Goal: Task Accomplishment & Management: Use online tool/utility

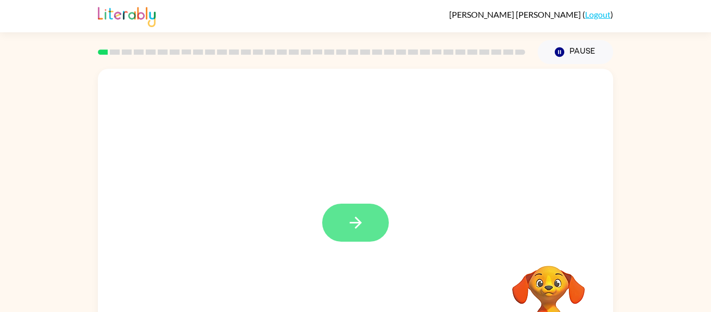
click at [360, 227] on icon "button" at bounding box center [356, 222] width 18 height 18
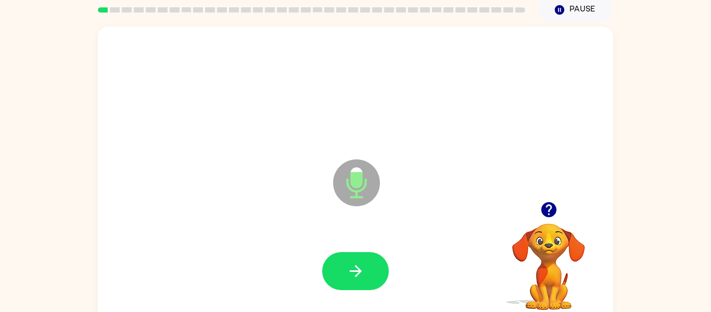
scroll to position [54, 0]
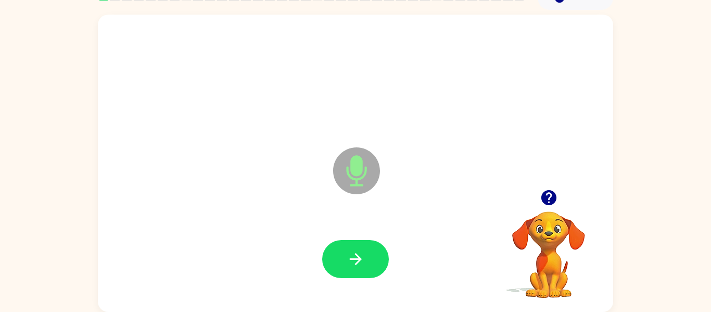
click at [548, 198] on icon "button" at bounding box center [548, 197] width 15 height 15
click at [351, 274] on button "button" at bounding box center [355, 259] width 67 height 38
click at [559, 200] on button "button" at bounding box center [549, 197] width 27 height 27
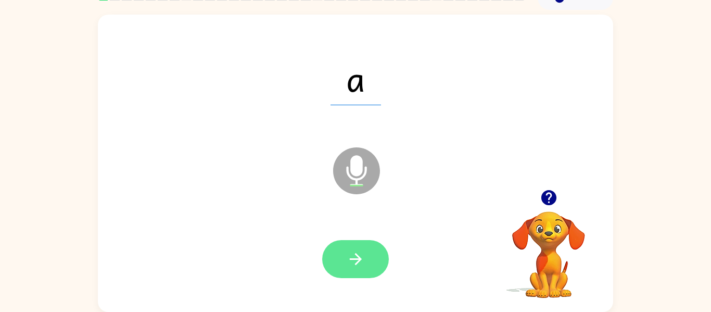
click at [353, 268] on button "button" at bounding box center [355, 259] width 67 height 38
click at [380, 257] on button "button" at bounding box center [355, 259] width 67 height 38
click at [357, 264] on icon "button" at bounding box center [356, 259] width 18 height 18
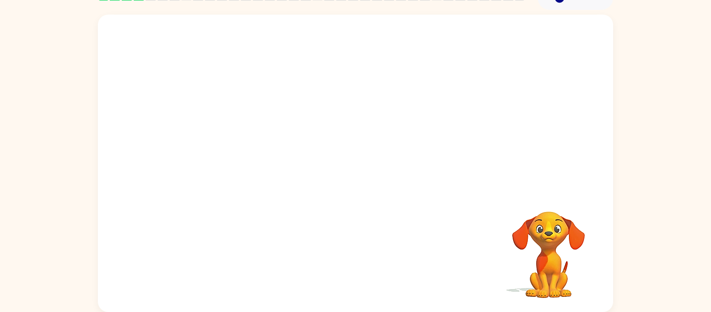
click at [417, 230] on div "Your browser must support playing .mp4 files to use Literably. Please try using…" at bounding box center [355, 163] width 515 height 297
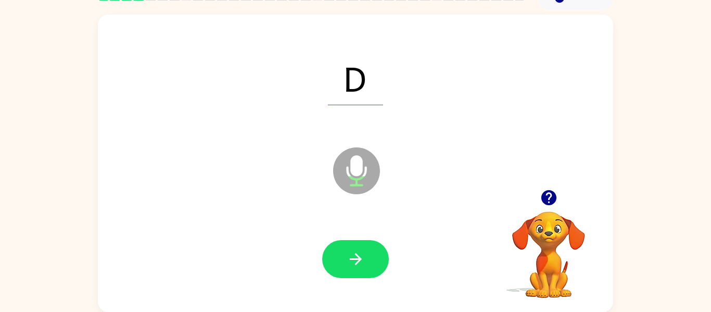
click at [388, 249] on div at bounding box center [355, 259] width 67 height 38
click at [369, 264] on button "button" at bounding box center [355, 259] width 67 height 38
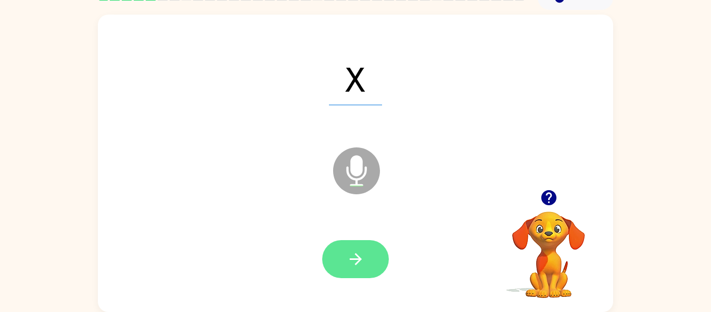
click at [355, 273] on button "button" at bounding box center [355, 259] width 67 height 38
click at [343, 276] on button "button" at bounding box center [355, 259] width 67 height 38
click at [339, 263] on button "button" at bounding box center [355, 259] width 67 height 38
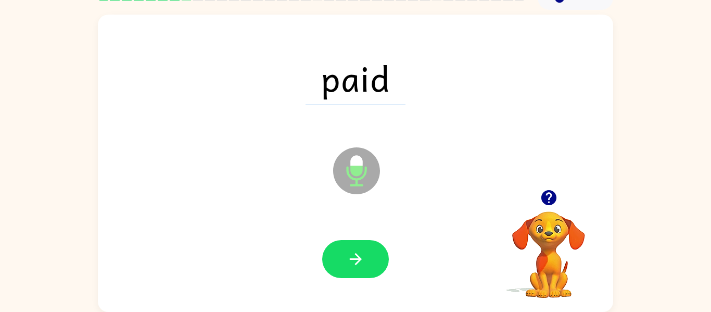
click at [330, 287] on div at bounding box center [355, 259] width 495 height 85
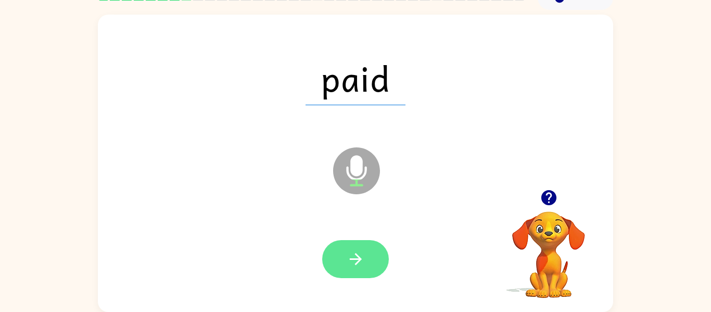
click at [336, 264] on button "button" at bounding box center [355, 259] width 67 height 38
click at [335, 258] on button "button" at bounding box center [355, 259] width 67 height 38
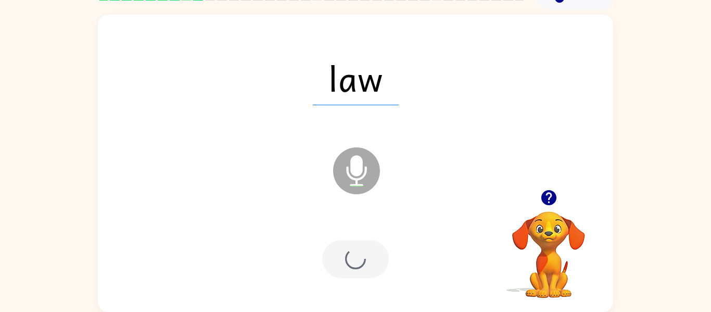
click at [335, 245] on div at bounding box center [355, 259] width 67 height 38
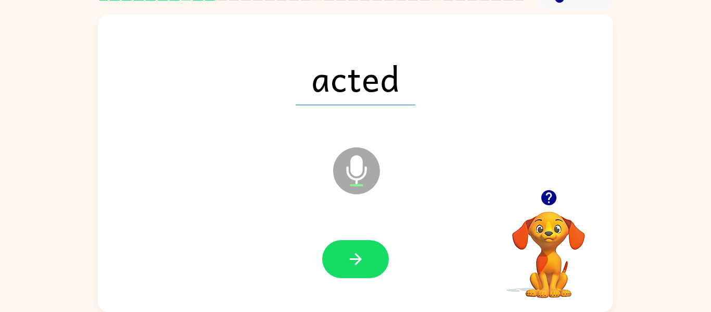
click at [328, 275] on div at bounding box center [355, 259] width 67 height 38
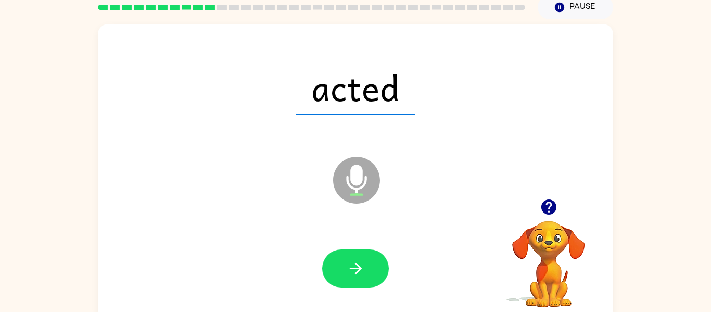
scroll to position [49, 0]
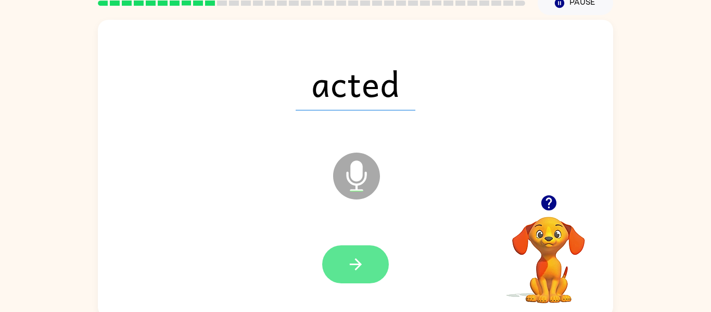
click at [343, 247] on button "button" at bounding box center [355, 264] width 67 height 38
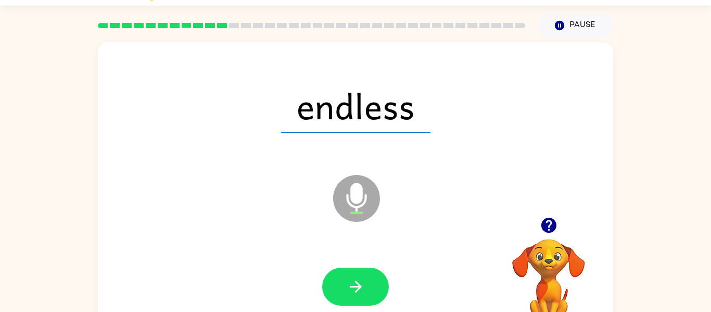
scroll to position [26, 0]
click at [584, 22] on button "Pause Pause" at bounding box center [575, 26] width 75 height 24
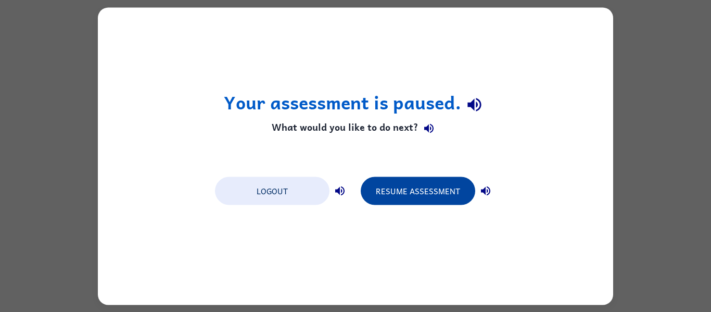
click at [454, 197] on button "Resume Assessment" at bounding box center [418, 190] width 115 height 28
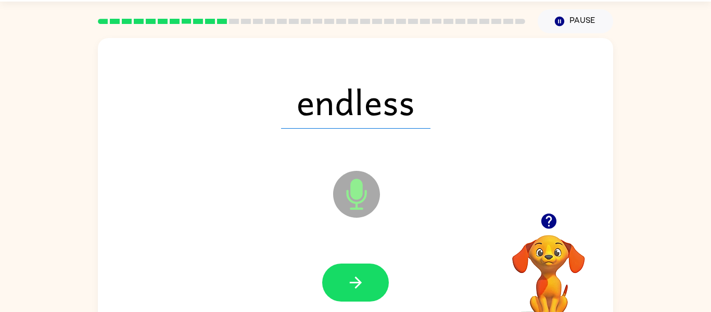
scroll to position [30, 0]
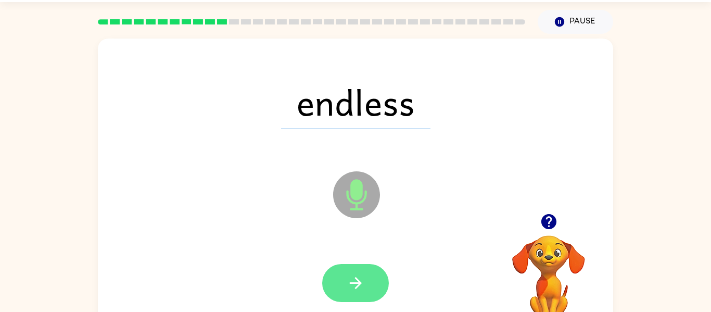
click at [371, 287] on button "button" at bounding box center [355, 283] width 67 height 38
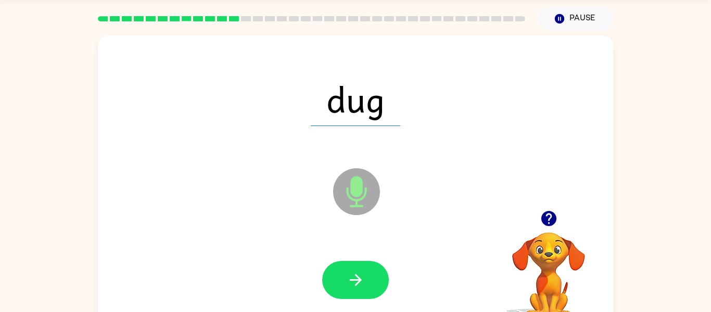
scroll to position [54, 0]
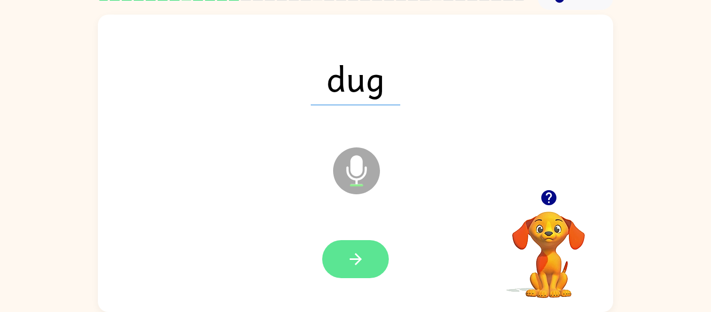
click at [371, 263] on button "button" at bounding box center [355, 259] width 67 height 38
click at [369, 274] on button "button" at bounding box center [355, 259] width 67 height 38
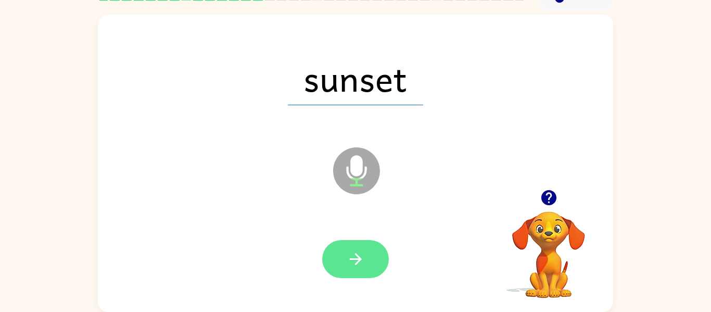
click at [358, 262] on icon "button" at bounding box center [355, 259] width 12 height 12
click at [355, 271] on button "button" at bounding box center [355, 259] width 67 height 38
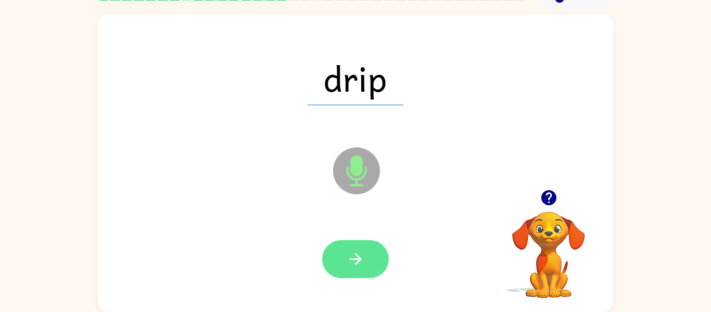
click at [369, 256] on button "button" at bounding box center [355, 259] width 67 height 38
click at [375, 271] on button "button" at bounding box center [355, 259] width 67 height 38
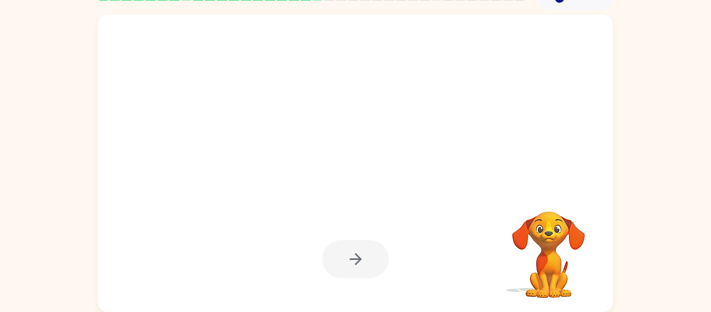
click at [346, 260] on div at bounding box center [355, 259] width 67 height 38
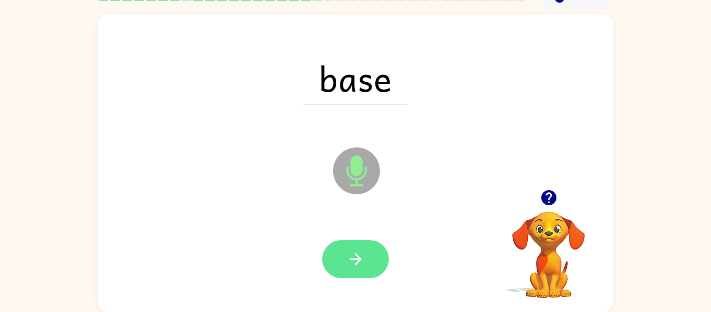
click at [360, 260] on icon "button" at bounding box center [355, 259] width 12 height 12
click at [357, 272] on button "button" at bounding box center [355, 259] width 67 height 38
click at [365, 276] on button "button" at bounding box center [355, 259] width 67 height 38
click at [371, 268] on button "button" at bounding box center [355, 259] width 67 height 38
click at [365, 270] on button "button" at bounding box center [355, 259] width 67 height 38
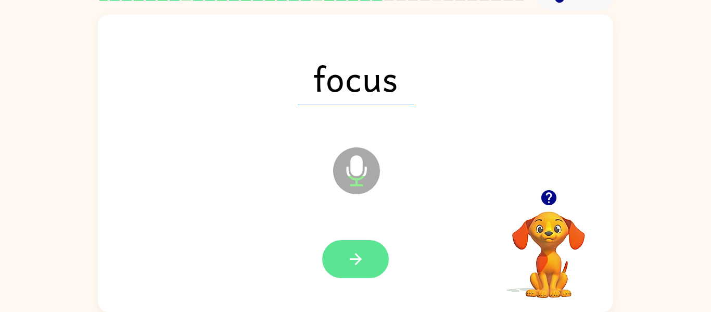
click at [361, 255] on icon "button" at bounding box center [356, 259] width 18 height 18
click at [364, 253] on icon "button" at bounding box center [356, 259] width 18 height 18
click at [364, 263] on icon "button" at bounding box center [356, 259] width 18 height 18
click at [379, 275] on button "button" at bounding box center [355, 259] width 67 height 38
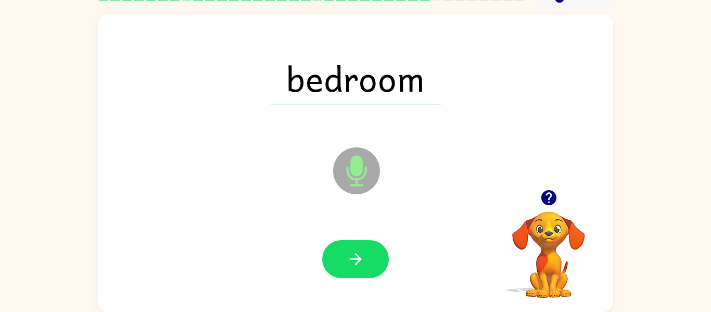
click at [356, 294] on div at bounding box center [355, 259] width 495 height 85
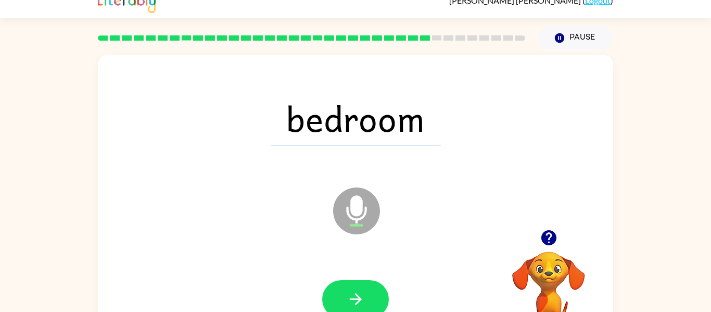
scroll to position [10, 0]
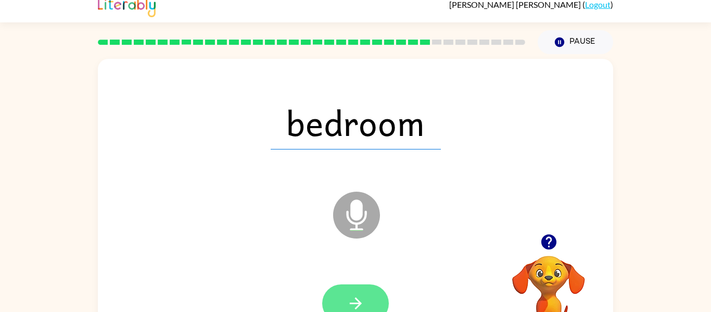
click at [368, 299] on button "button" at bounding box center [355, 303] width 67 height 38
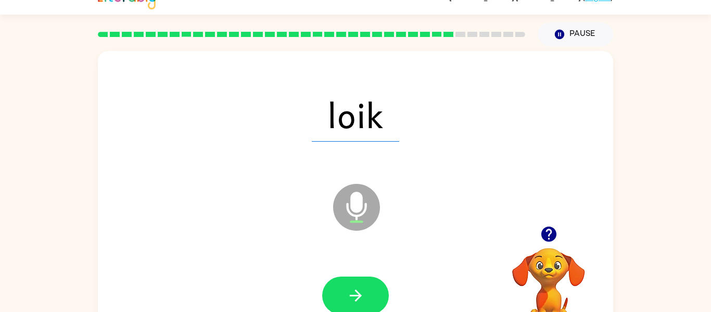
scroll to position [30, 0]
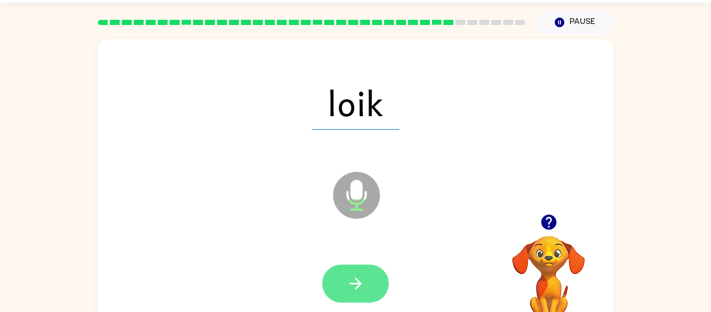
click at [367, 282] on button "button" at bounding box center [355, 283] width 67 height 38
click at [364, 289] on icon "button" at bounding box center [356, 283] width 18 height 18
click at [350, 276] on icon "button" at bounding box center [356, 283] width 18 height 18
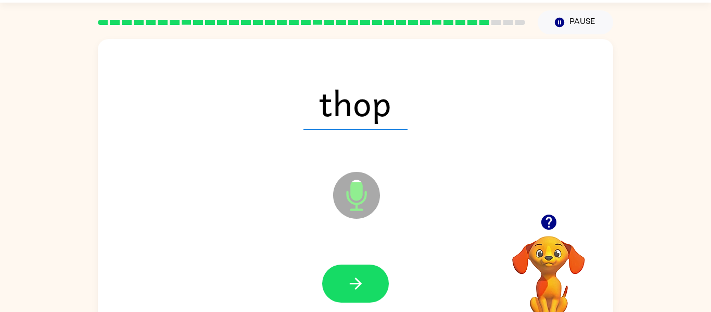
scroll to position [35, 0]
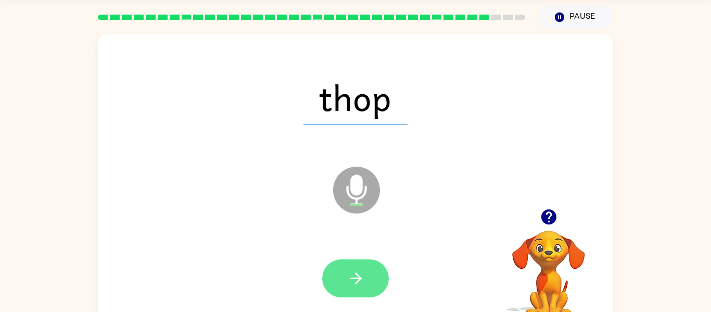
click at [360, 282] on icon "button" at bounding box center [356, 278] width 18 height 18
click at [345, 280] on button "button" at bounding box center [355, 278] width 67 height 38
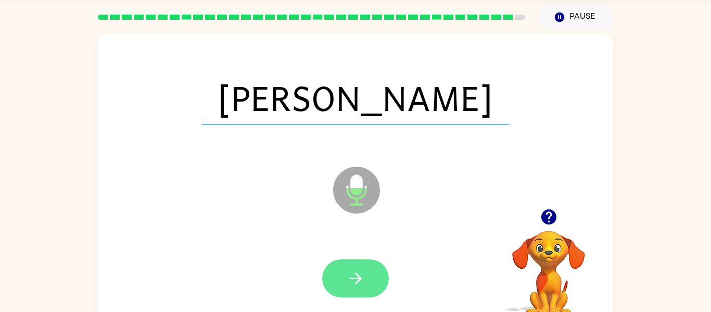
click at [338, 280] on button "button" at bounding box center [355, 278] width 67 height 38
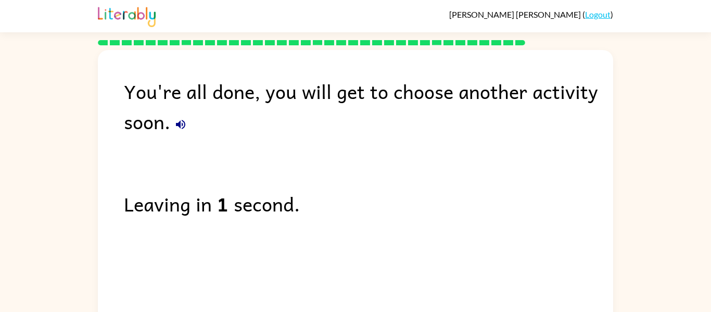
scroll to position [35, 0]
